Goal: Task Accomplishment & Management: Manage account settings

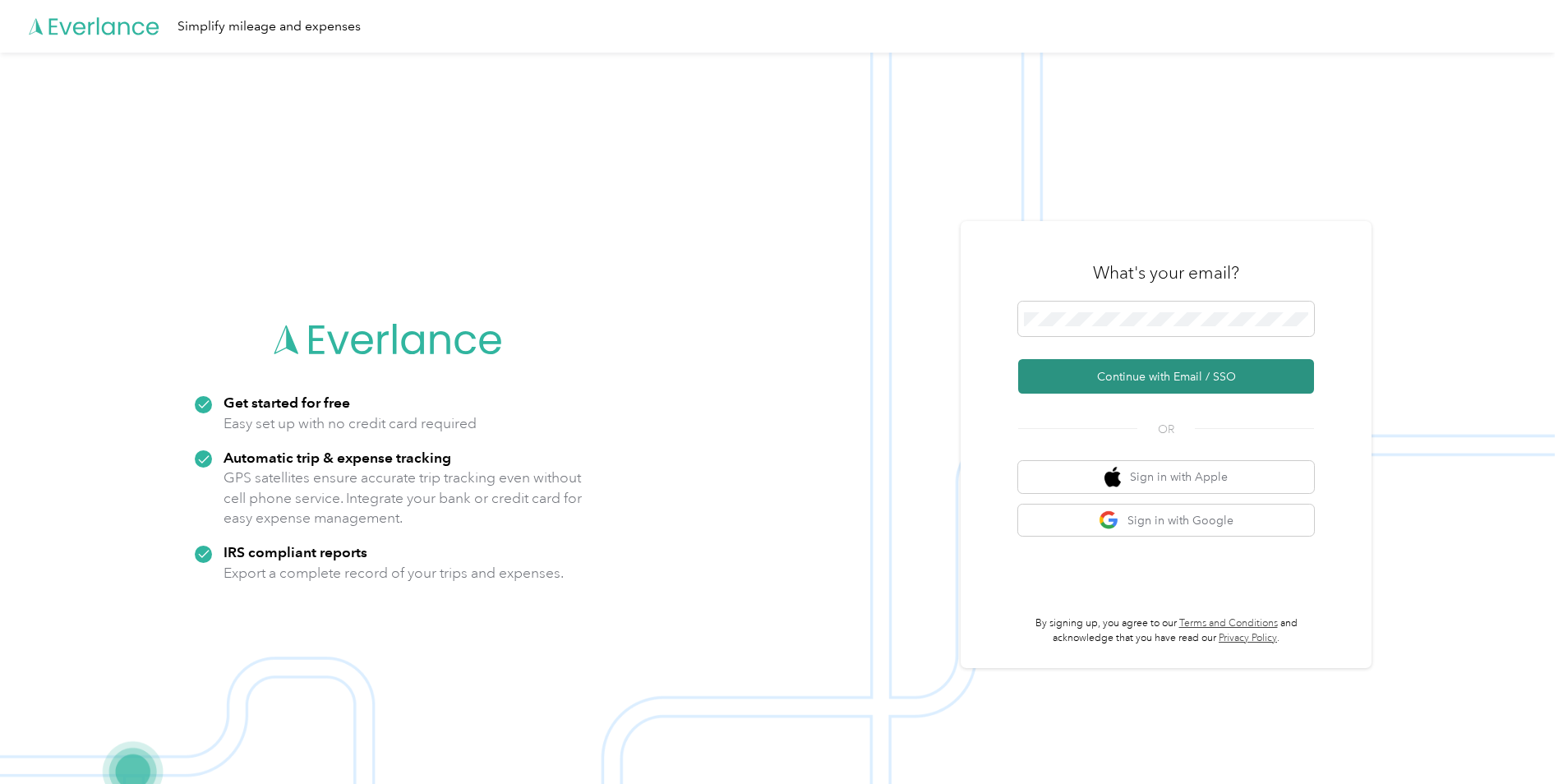
click at [1115, 377] on button "Continue with Email / SSO" at bounding box center [1166, 376] width 295 height 35
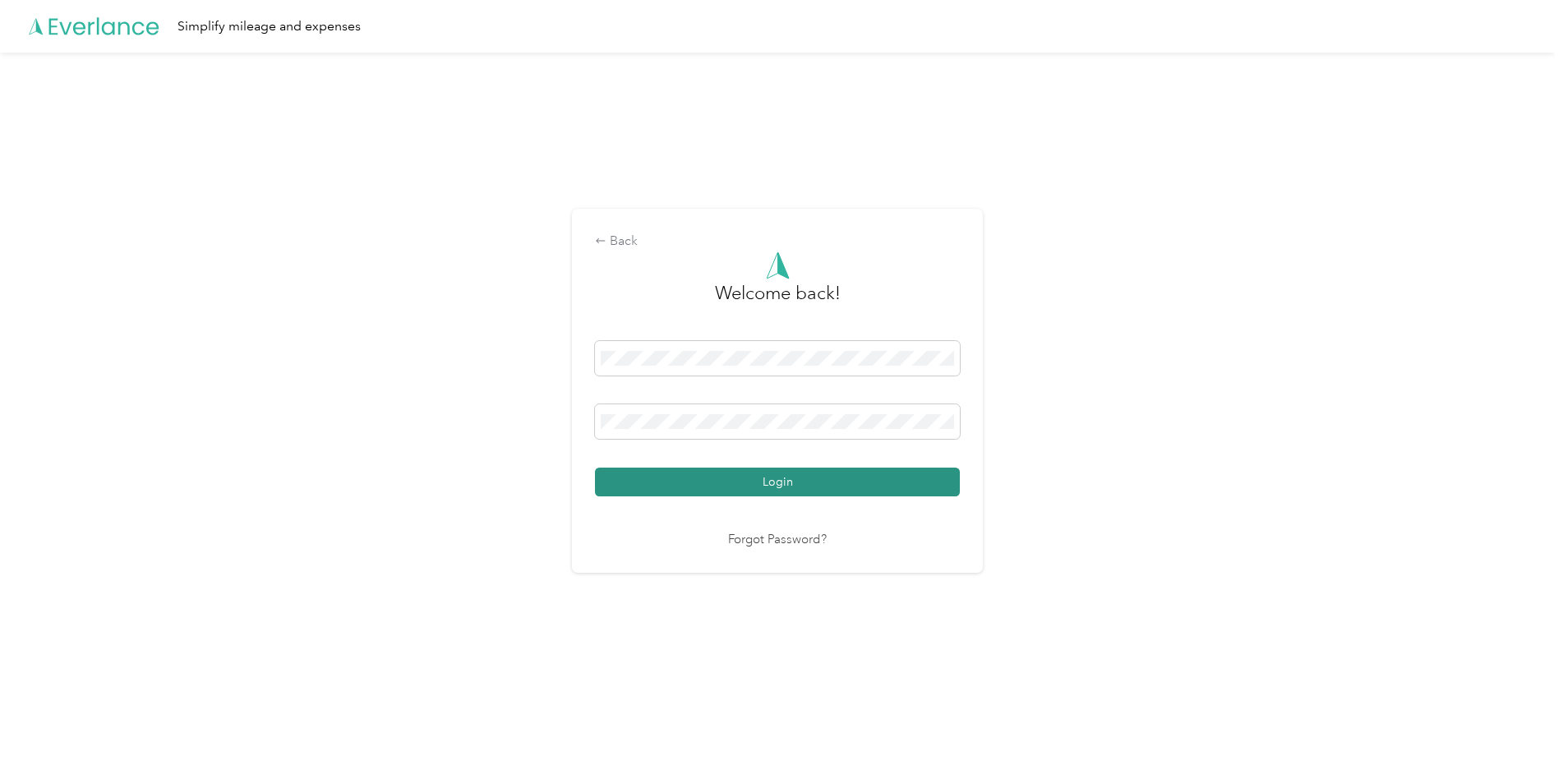
click at [786, 484] on button "Login" at bounding box center [778, 481] width 365 height 29
